Goal: Find specific page/section: Find specific page/section

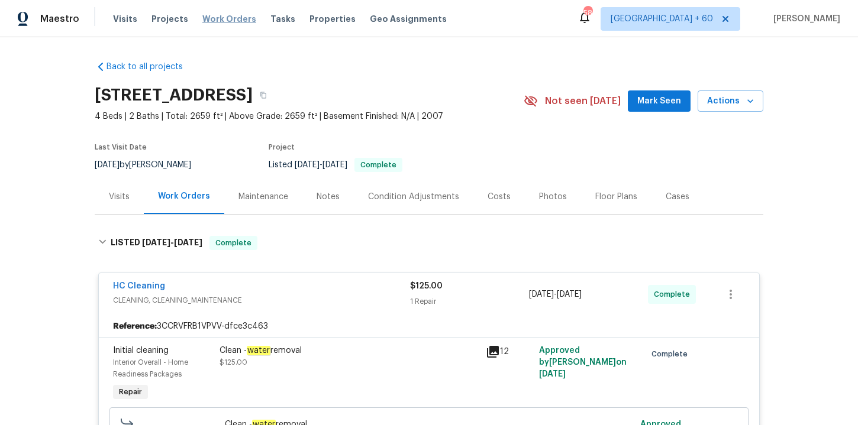
scroll to position [1157, 0]
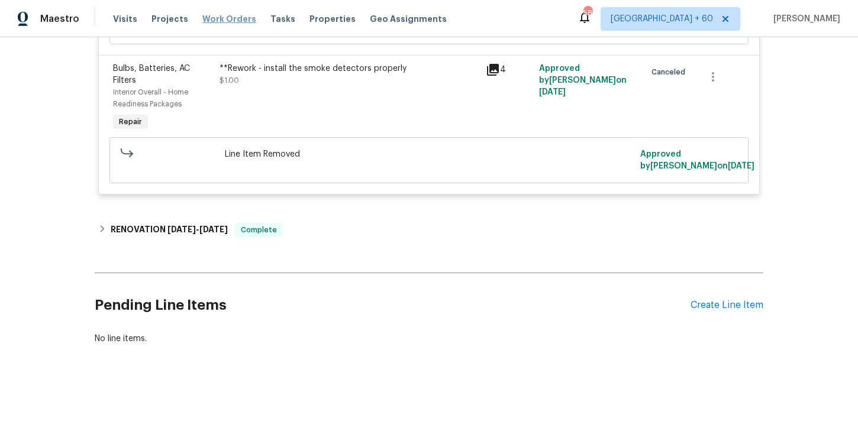
click at [223, 17] on span "Work Orders" at bounding box center [229, 19] width 54 height 12
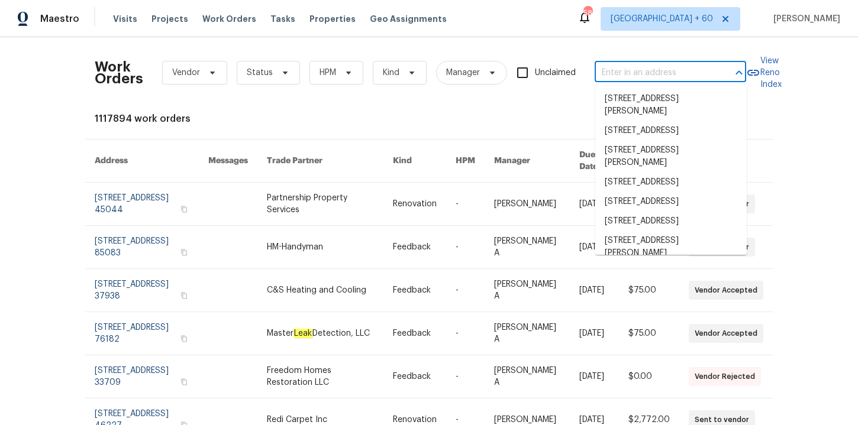
click at [630, 66] on input "text" at bounding box center [653, 73] width 118 height 18
paste input "[STREET_ADDRESS][PERSON_NAME]"
type input "[STREET_ADDRESS][PERSON_NAME]"
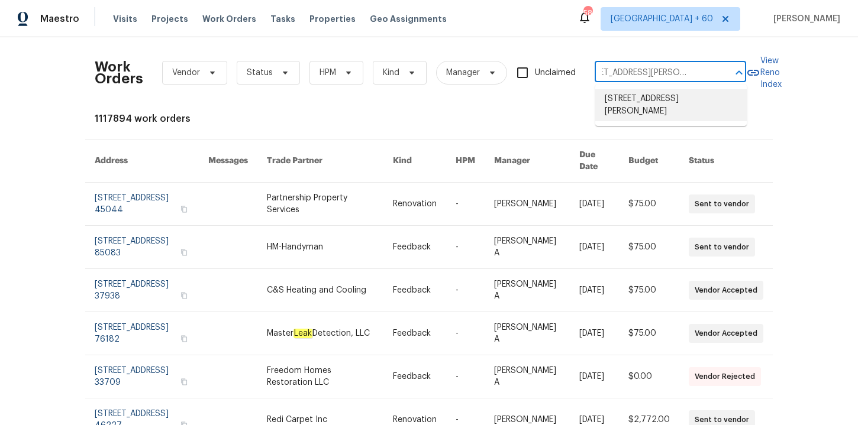
click at [668, 99] on li "[STREET_ADDRESS][PERSON_NAME]" at bounding box center [670, 105] width 151 height 32
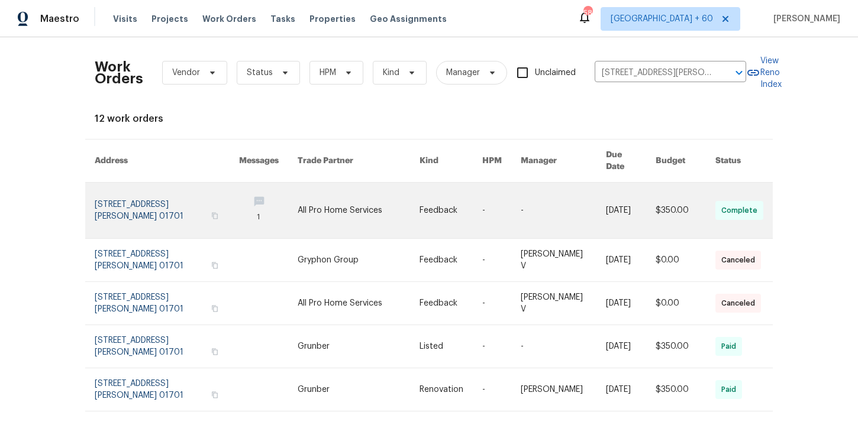
click at [154, 196] on link at bounding box center [167, 211] width 144 height 56
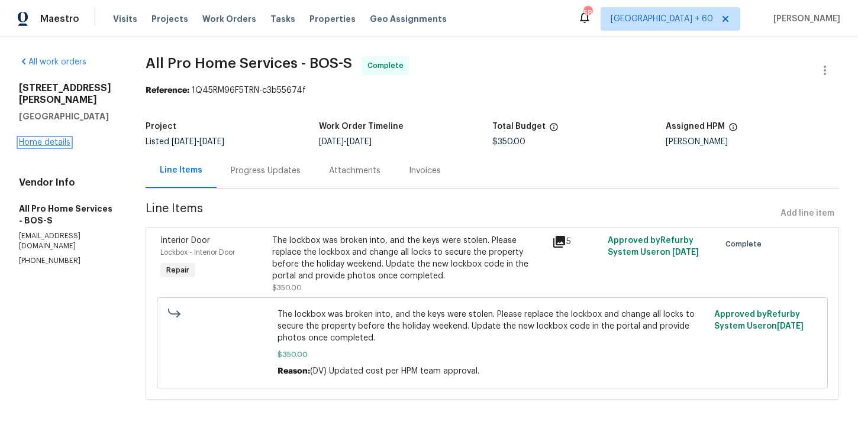
click at [53, 138] on link "Home details" at bounding box center [44, 142] width 51 height 8
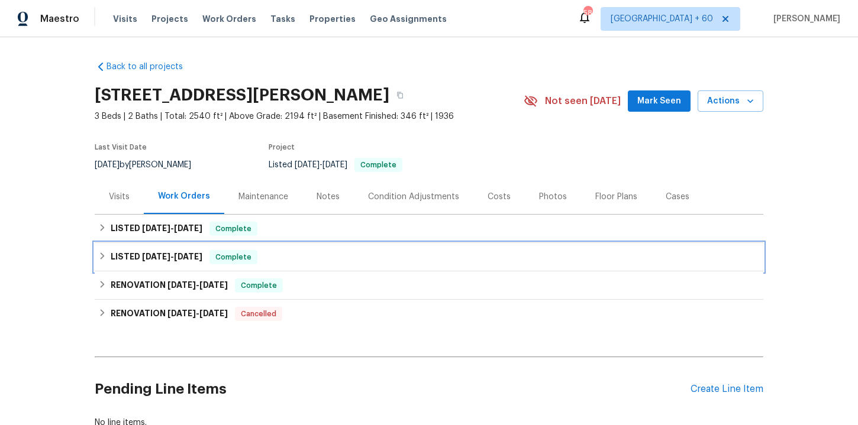
click at [363, 256] on div "LISTED [DATE] - [DATE] Complete" at bounding box center [428, 257] width 661 height 14
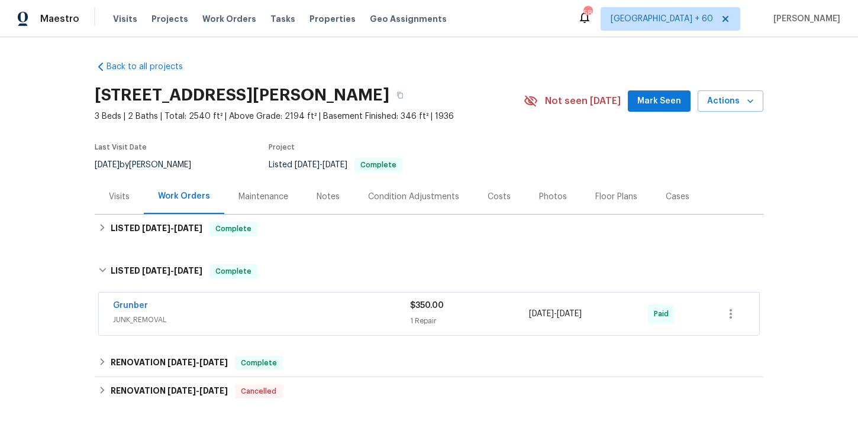
click at [373, 315] on span "JUNK_REMOVAL" at bounding box center [261, 320] width 297 height 12
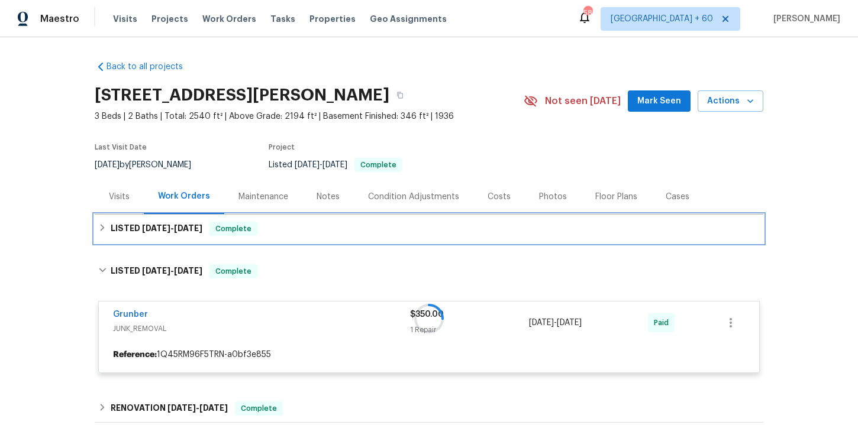
click at [339, 227] on div "LISTED [DATE] - [DATE] Complete" at bounding box center [428, 229] width 661 height 14
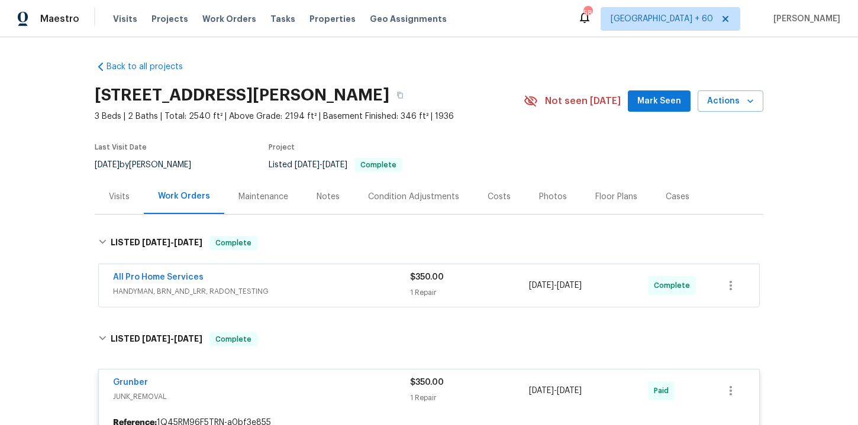
click at [346, 287] on span "HANDYMAN, BRN_AND_LRR, RADON_TESTING" at bounding box center [261, 292] width 297 height 12
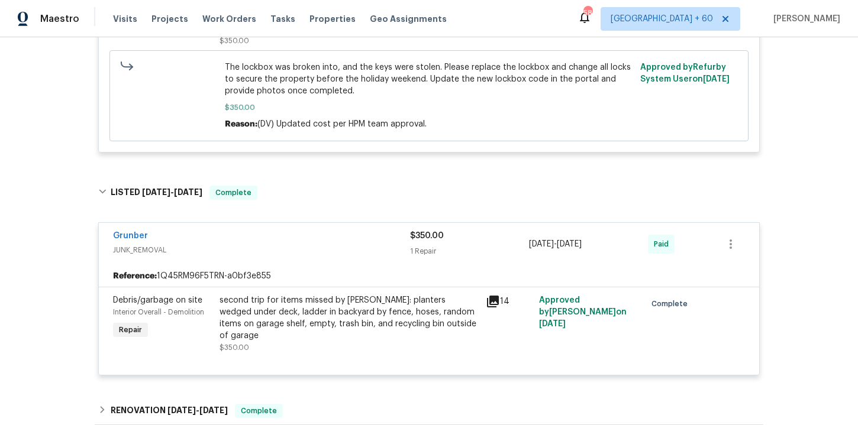
scroll to position [555, 0]
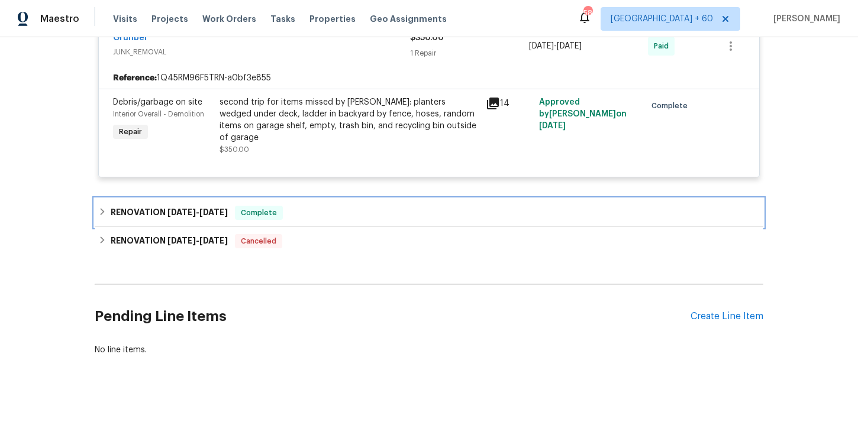
click at [318, 206] on div "RENOVATION [DATE] - [DATE] Complete" at bounding box center [428, 213] width 661 height 14
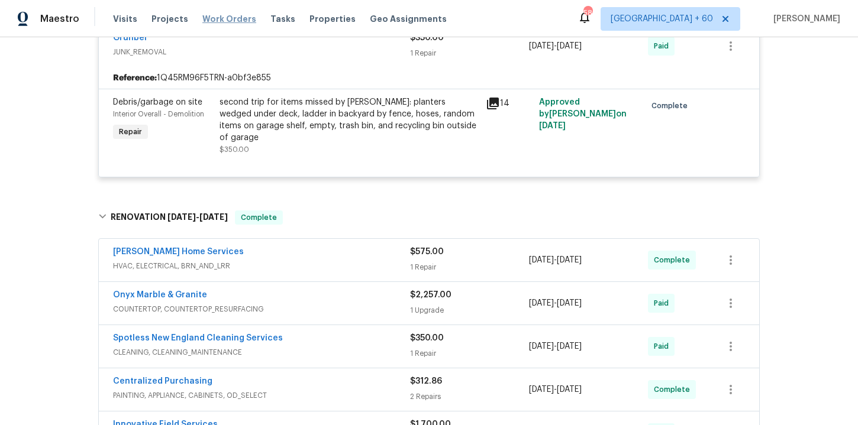
click at [226, 23] on span "Work Orders" at bounding box center [229, 19] width 54 height 12
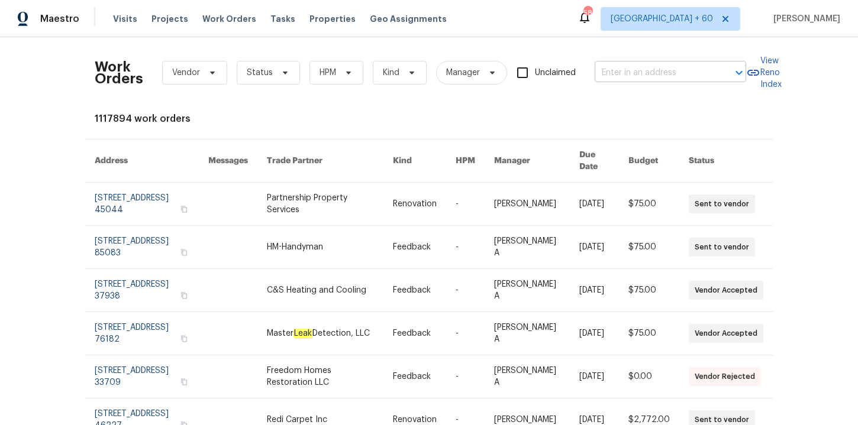
click at [649, 76] on input "text" at bounding box center [653, 73] width 118 height 18
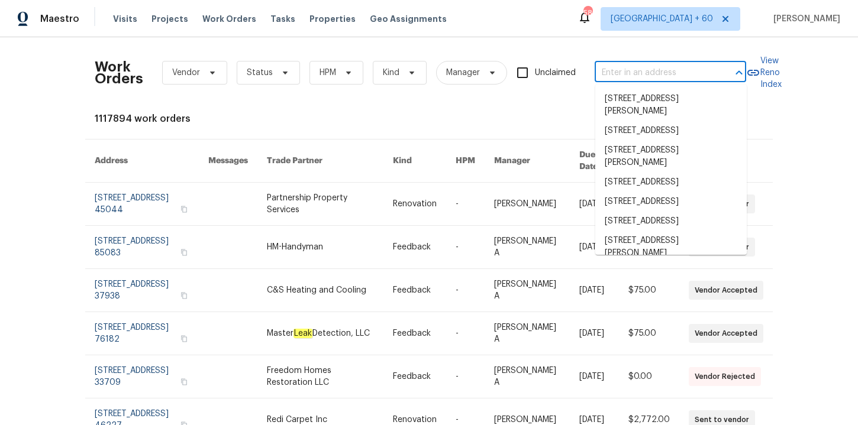
paste input "[STREET_ADDRESS][PERSON_NAME]"
type input "[STREET_ADDRESS][PERSON_NAME]"
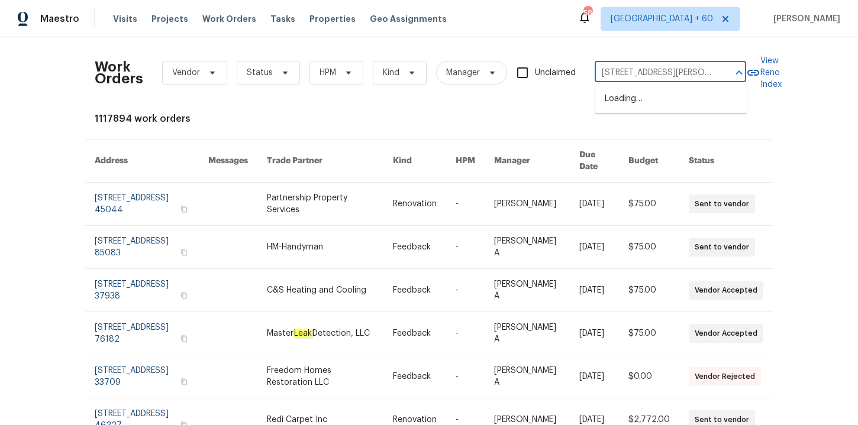
scroll to position [0, 41]
click at [659, 96] on li "[STREET_ADDRESS][PERSON_NAME]" at bounding box center [670, 105] width 151 height 32
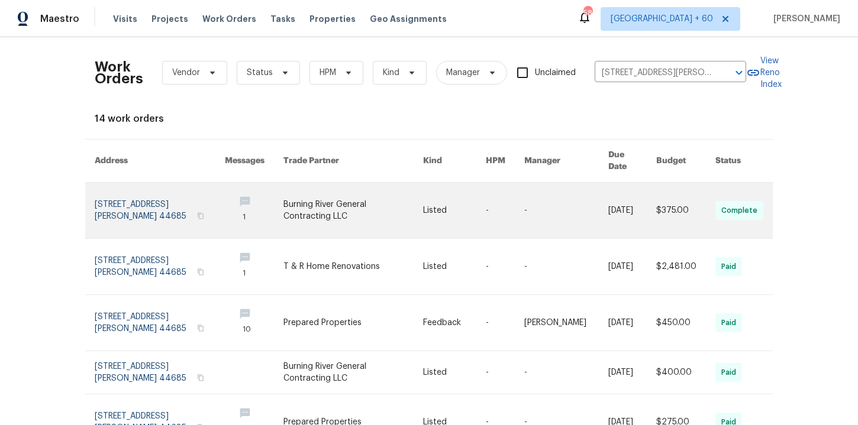
click at [147, 189] on link at bounding box center [160, 211] width 130 height 56
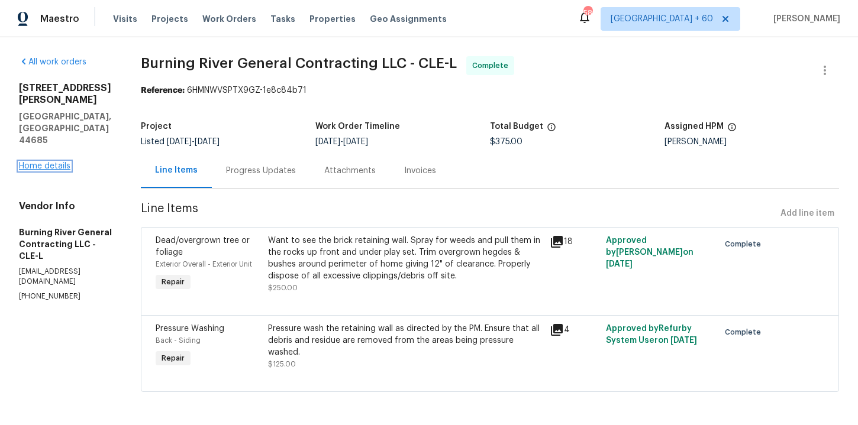
click at [52, 162] on link "Home details" at bounding box center [44, 166] width 51 height 8
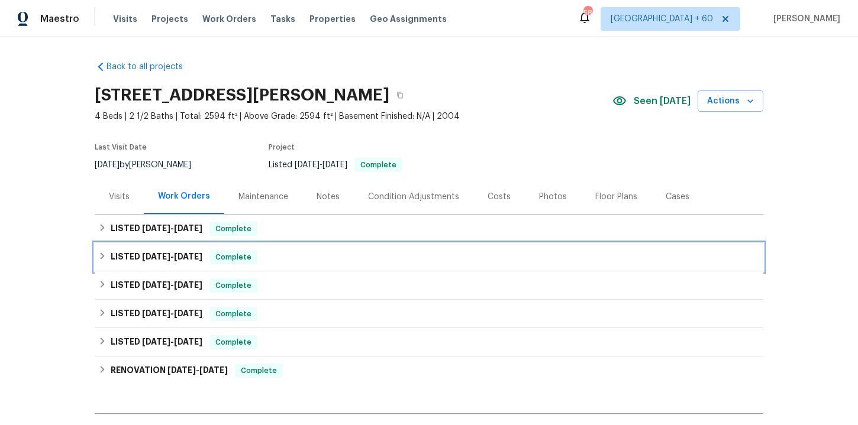
click at [316, 260] on div "LISTED [DATE] - [DATE] Complete" at bounding box center [428, 257] width 661 height 14
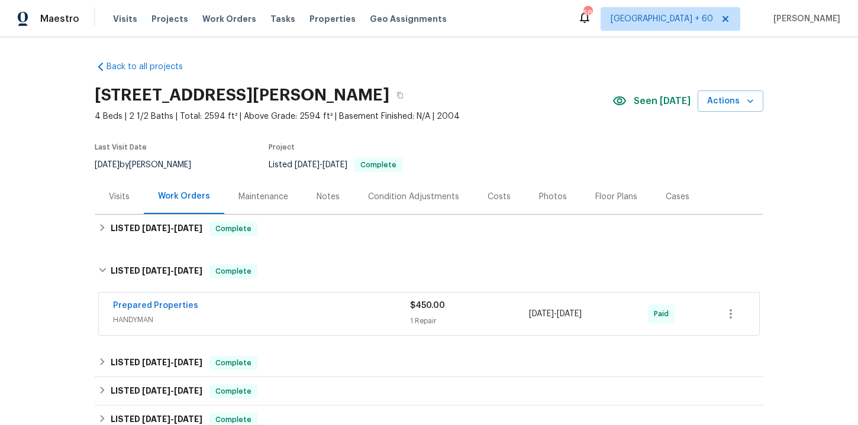
click at [342, 310] on div "Prepared Properties" at bounding box center [261, 307] width 297 height 14
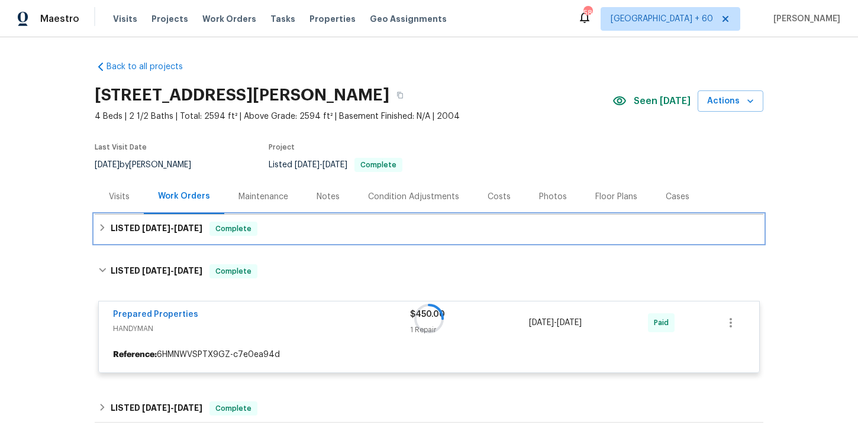
click at [321, 221] on div "LISTED [DATE] - [DATE] Complete" at bounding box center [429, 229] width 668 height 28
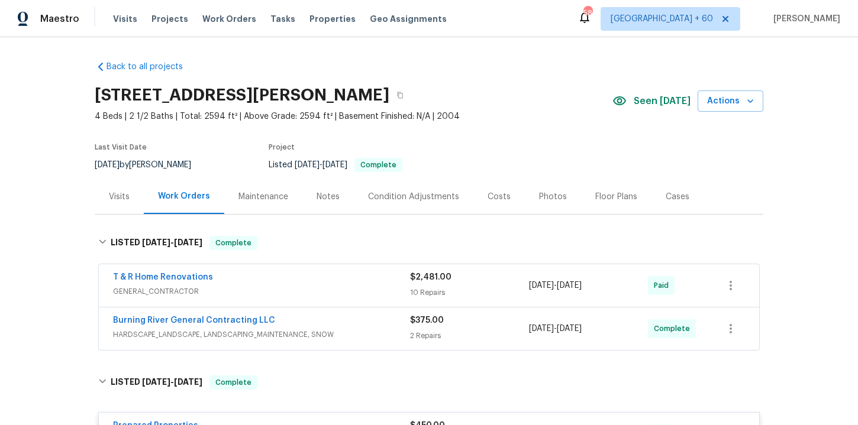
click at [347, 339] on span "HARDSCAPE_LANDSCAPE, LANDSCAPING_MAINTENANCE, SNOW" at bounding box center [261, 335] width 297 height 12
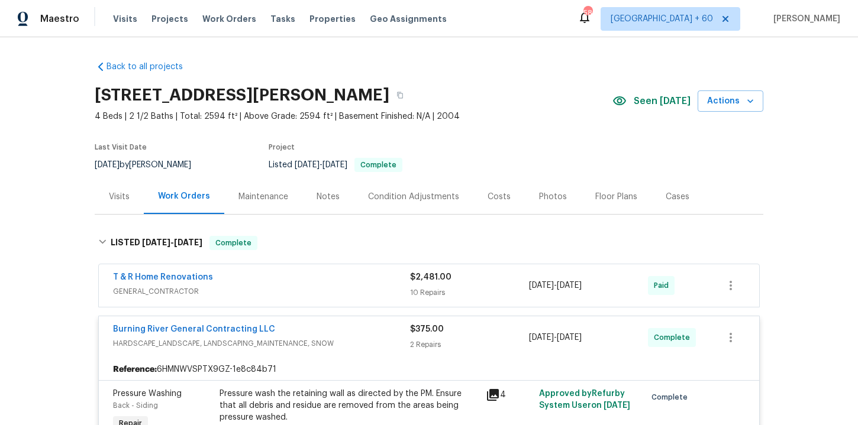
click at [339, 280] on div "T & R Home Renovations" at bounding box center [261, 278] width 297 height 14
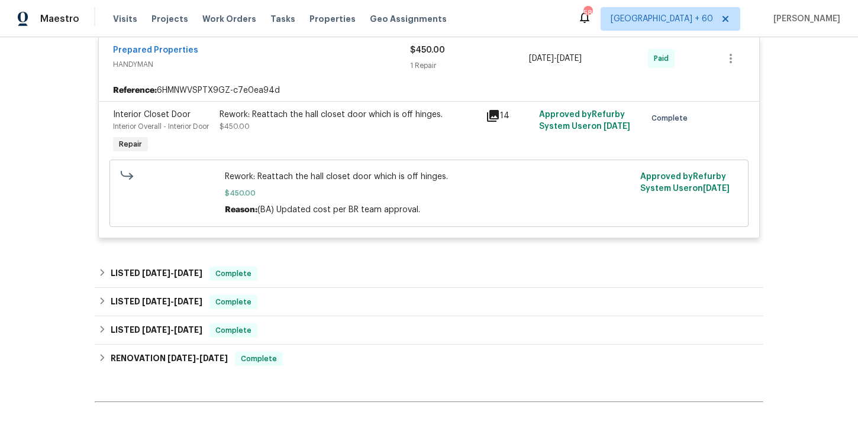
scroll to position [1784, 0]
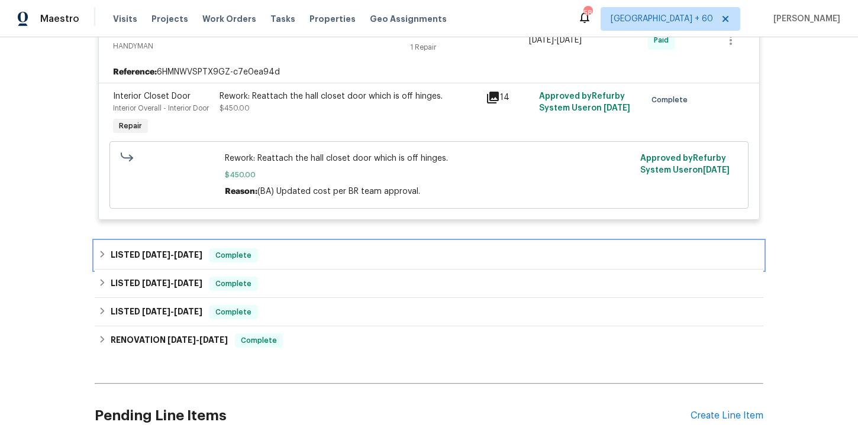
click at [316, 251] on div "LISTED [DATE] - [DATE] Complete" at bounding box center [428, 255] width 661 height 14
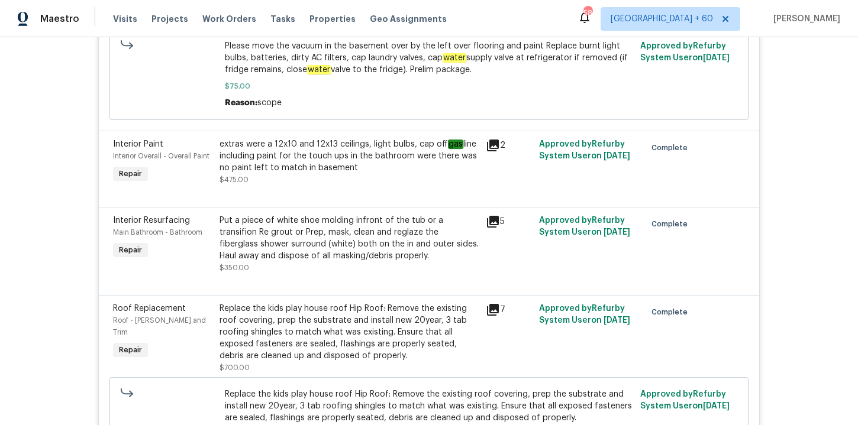
scroll to position [937, 0]
